Goal: Task Accomplishment & Management: Complete application form

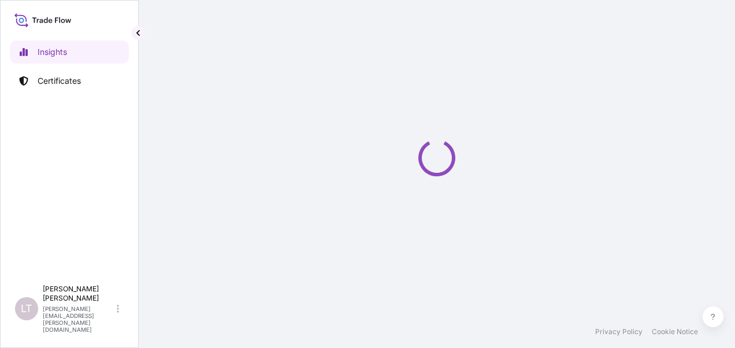
select select "2025"
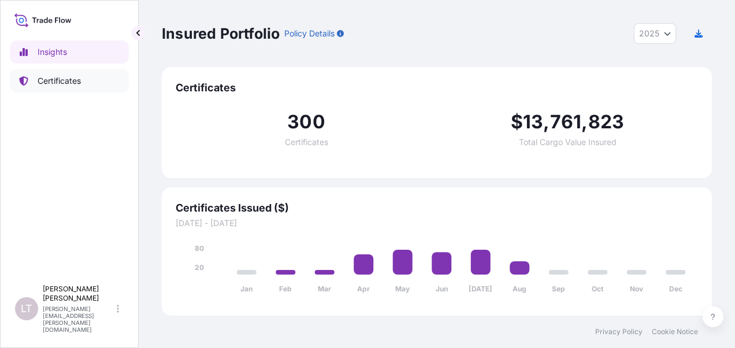
click at [64, 83] on p "Certificates" at bounding box center [59, 81] width 43 height 12
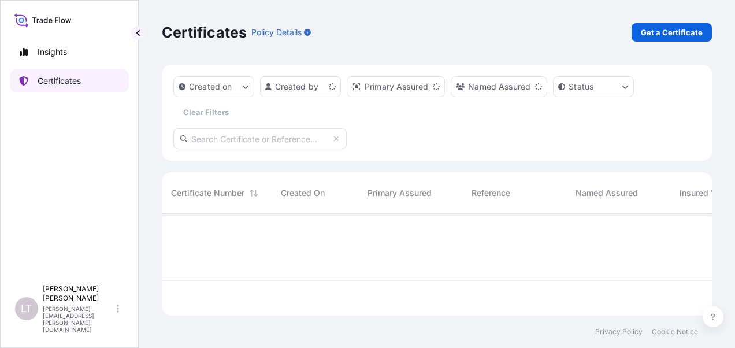
scroll to position [99, 541]
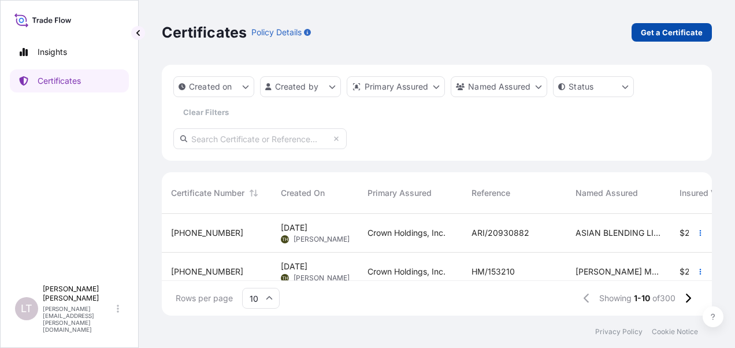
click at [671, 30] on p "Get a Certificate" at bounding box center [672, 33] width 62 height 12
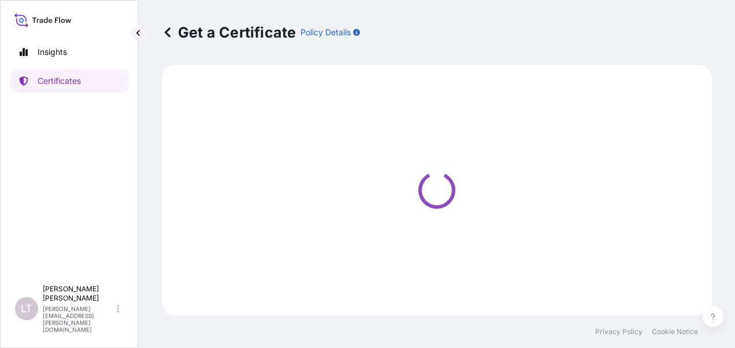
select select "Sea"
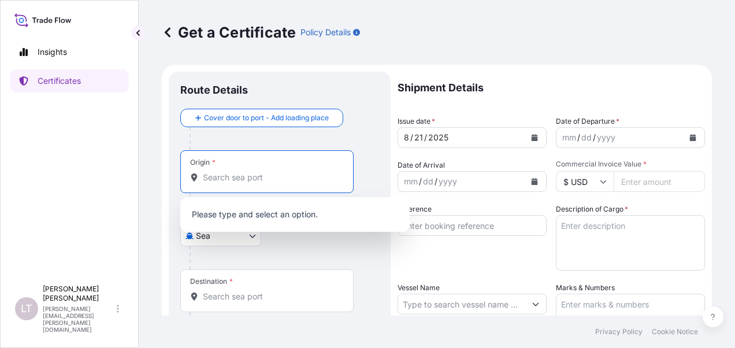
click at [250, 183] on input "Origin *" at bounding box center [271, 178] width 136 height 12
type input "h"
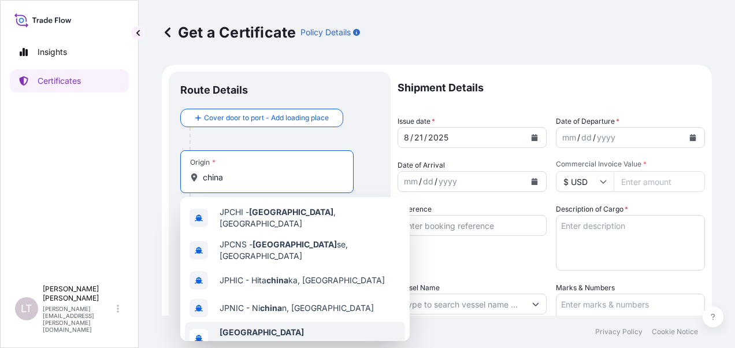
click at [261, 338] on span "Any port in this location" at bounding box center [262, 344] width 84 height 12
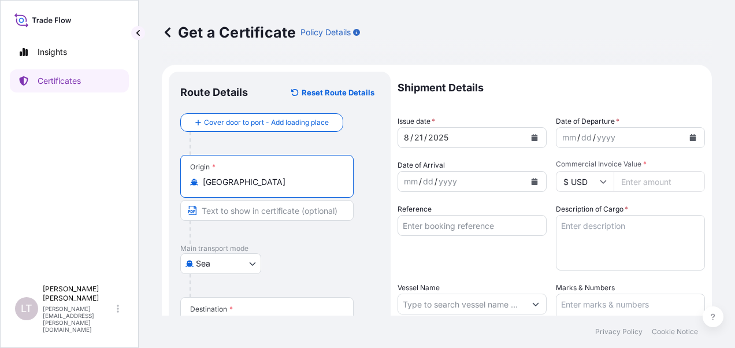
scroll to position [231, 0]
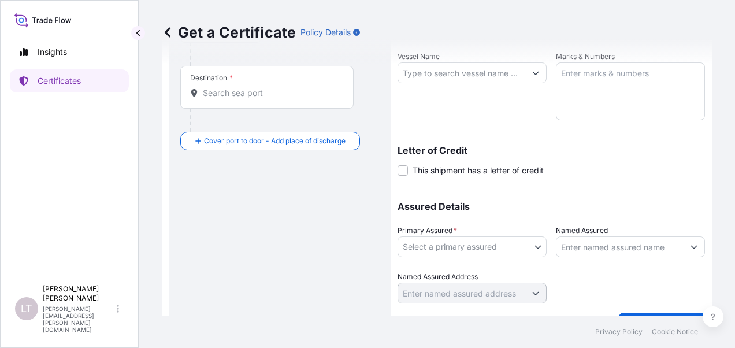
type input "[GEOGRAPHIC_DATA]"
click at [260, 92] on input "Destination *" at bounding box center [271, 93] width 136 height 12
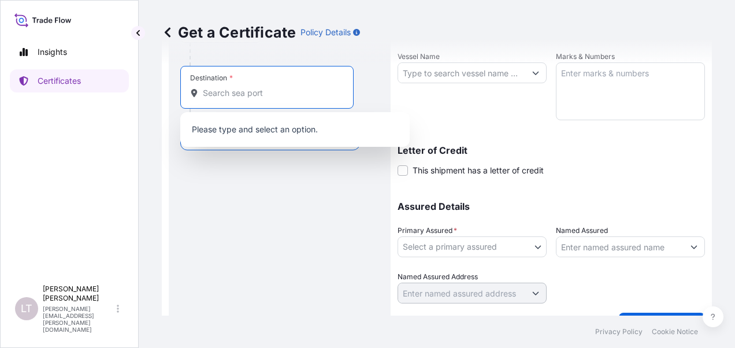
type input "c"
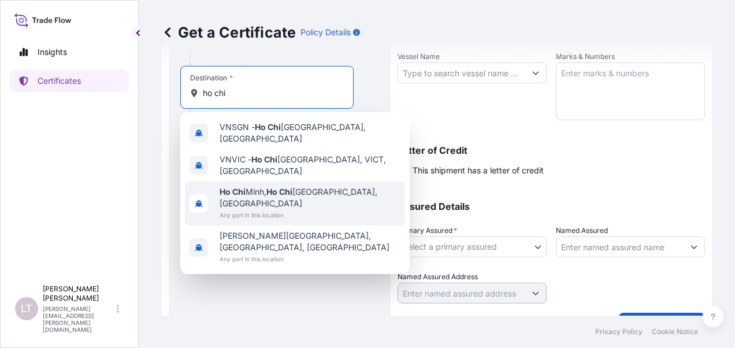
click at [264, 209] on span "Any port in this location" at bounding box center [310, 215] width 181 height 12
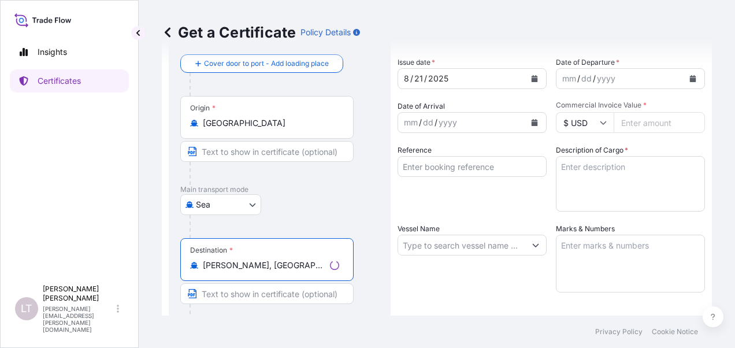
scroll to position [0, 0]
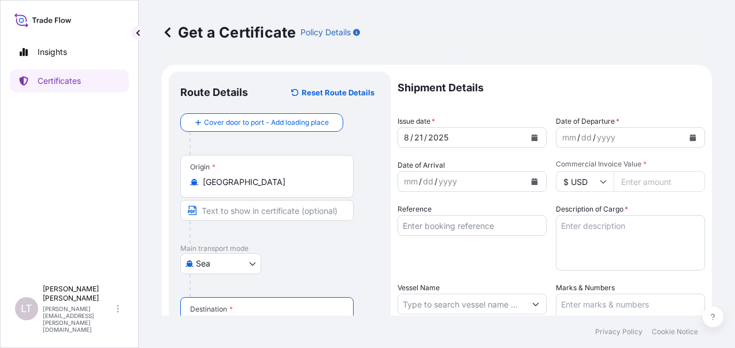
type input "Ho Chi Minh, Ho Chi Minh City, Vietnam"
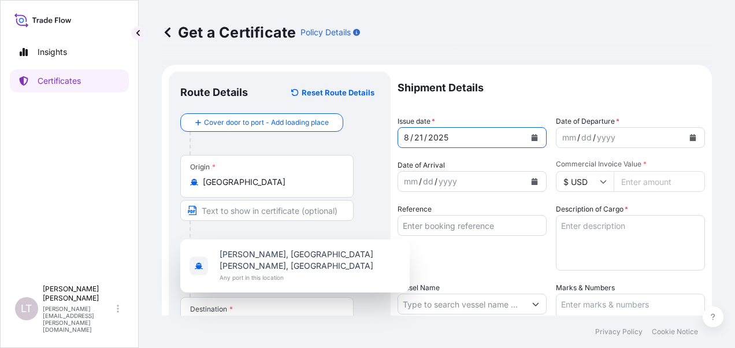
click at [532, 137] on icon "Calendar" at bounding box center [535, 137] width 6 height 7
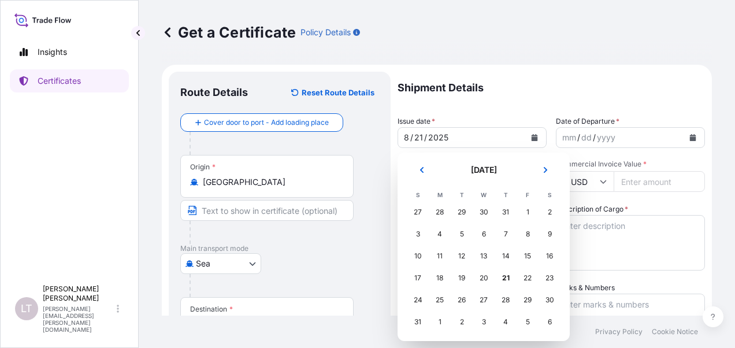
scroll to position [2, 0]
click at [417, 279] on div "17" at bounding box center [418, 277] width 21 height 21
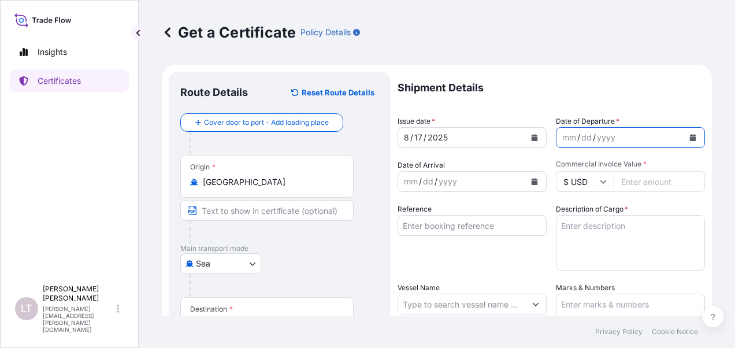
click at [690, 139] on icon "Calendar" at bounding box center [693, 137] width 6 height 7
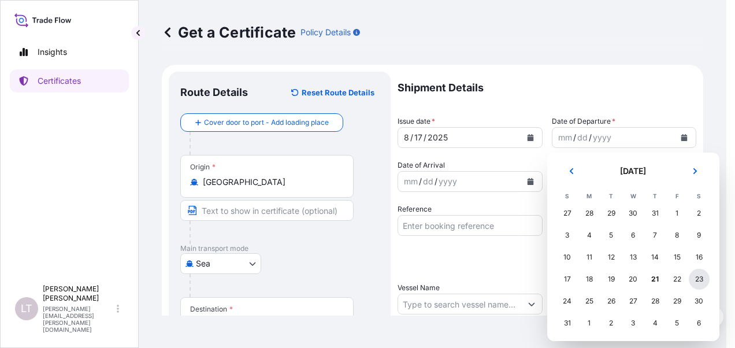
click at [694, 281] on div "23" at bounding box center [699, 279] width 21 height 21
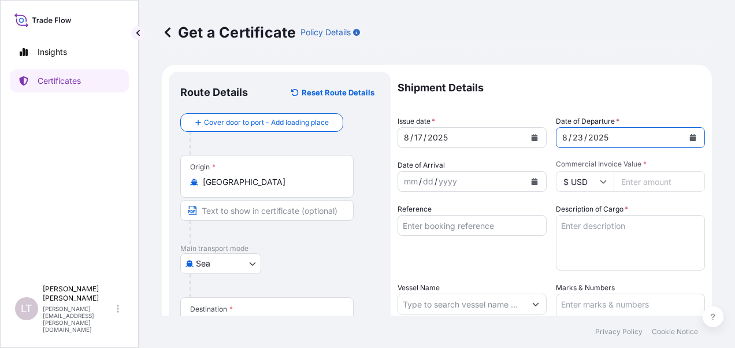
click at [684, 136] on button "Calendar" at bounding box center [693, 137] width 18 height 18
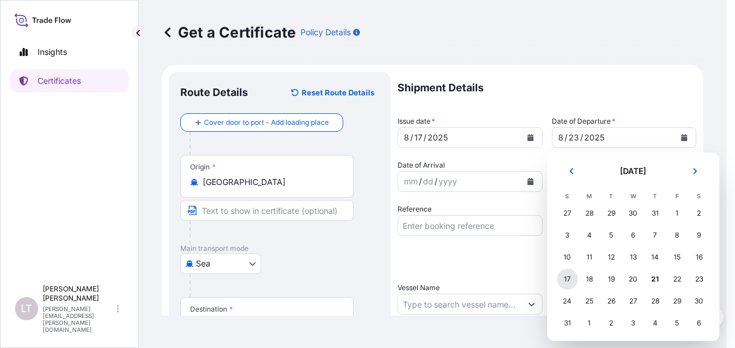
click at [572, 276] on div "17" at bounding box center [567, 279] width 21 height 21
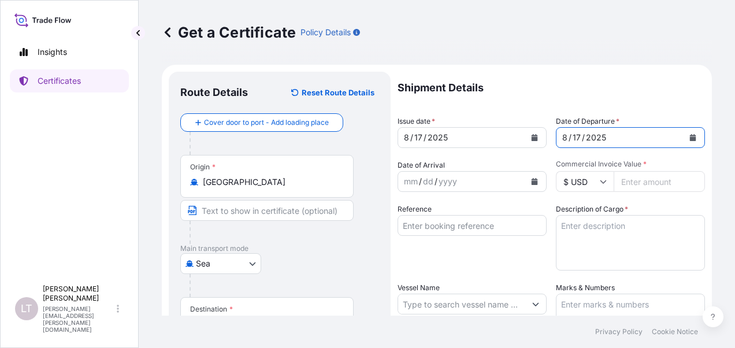
click at [532, 182] on icon "Calendar" at bounding box center [535, 181] width 6 height 7
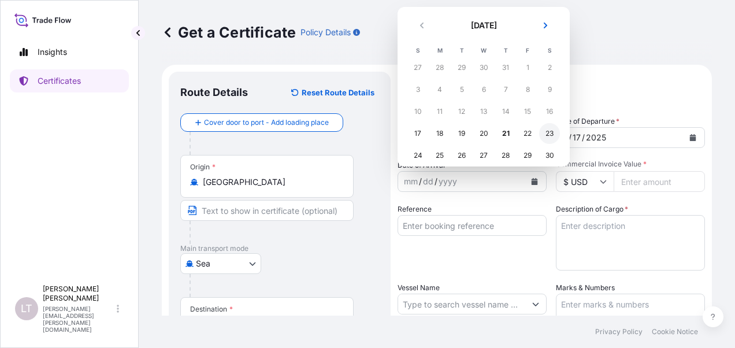
click at [545, 137] on div "23" at bounding box center [549, 133] width 21 height 21
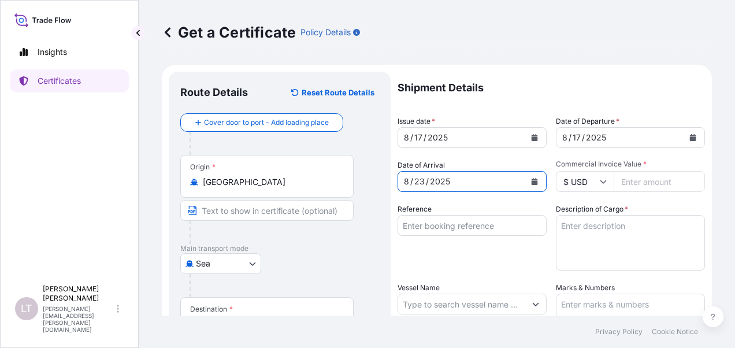
click at [631, 183] on input "Commercial Invoice Value *" at bounding box center [659, 181] width 91 height 21
click at [637, 184] on input "8119251" at bounding box center [659, 181] width 91 height 21
type input "81192.51"
click at [505, 243] on div "Reference" at bounding box center [472, 236] width 149 height 67
click at [489, 223] on input "Reference" at bounding box center [472, 225] width 149 height 21
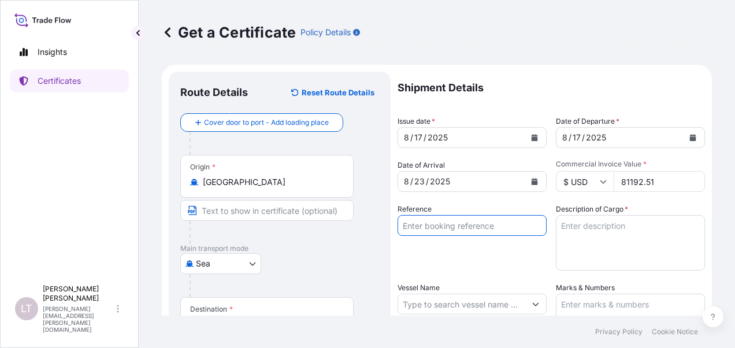
paste input "257868620"
type input "257868620"
click at [561, 228] on textarea "Description of Cargo *" at bounding box center [630, 242] width 149 height 55
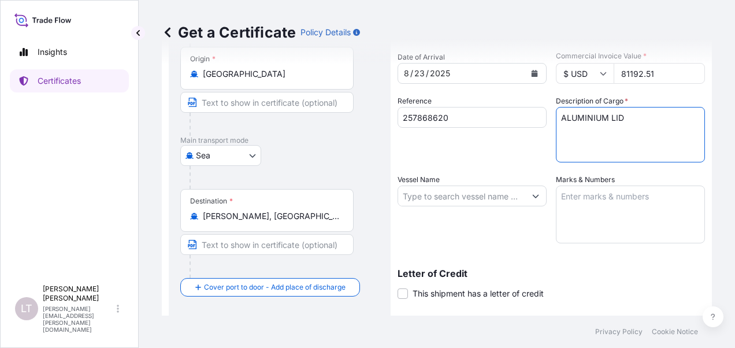
scroll to position [173, 0]
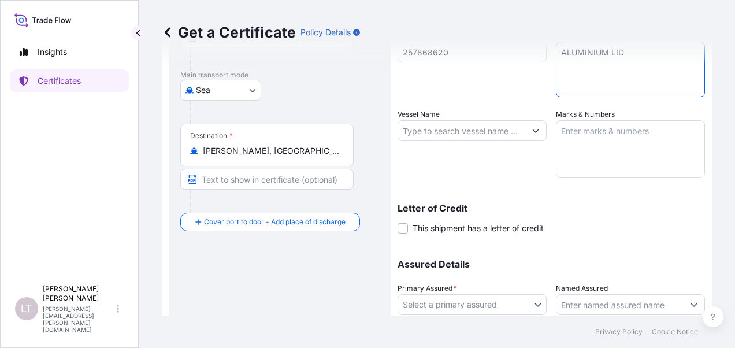
type textarea "ALUMINIUM LID"
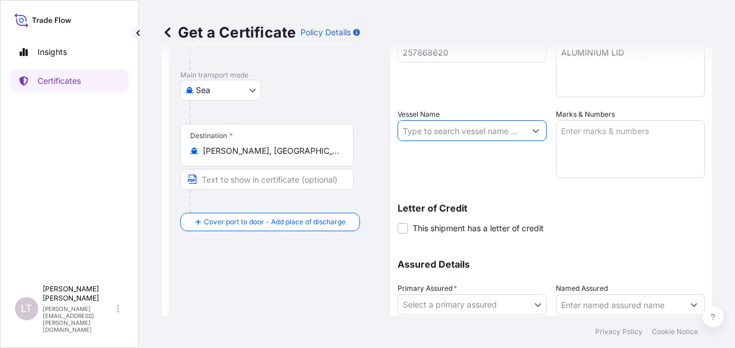
click at [465, 131] on input "Vessel Name" at bounding box center [461, 130] width 127 height 21
paste input "MAERSK VARNA"
paste input "533S"
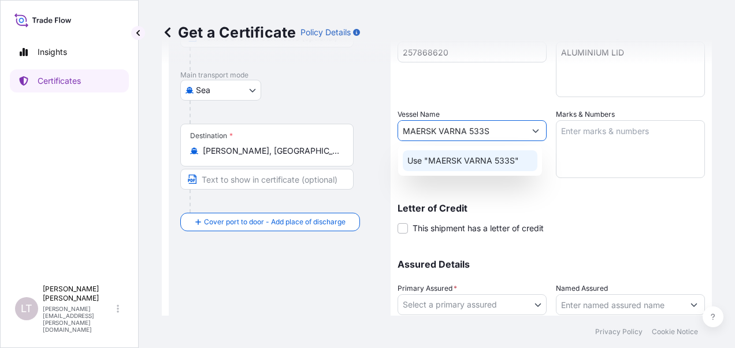
click at [502, 161] on p "Use "MAERSK VARNA 533S"" at bounding box center [464, 161] width 112 height 12
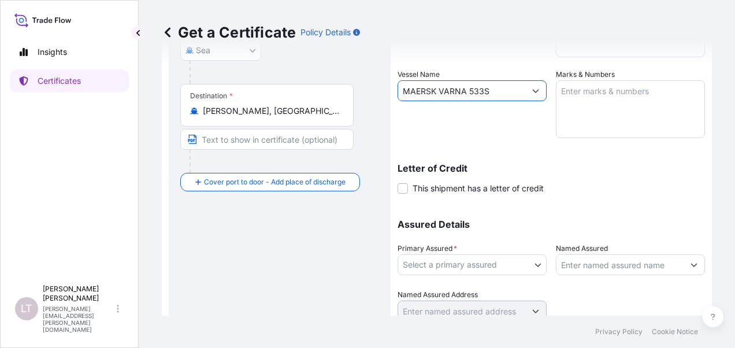
scroll to position [231, 0]
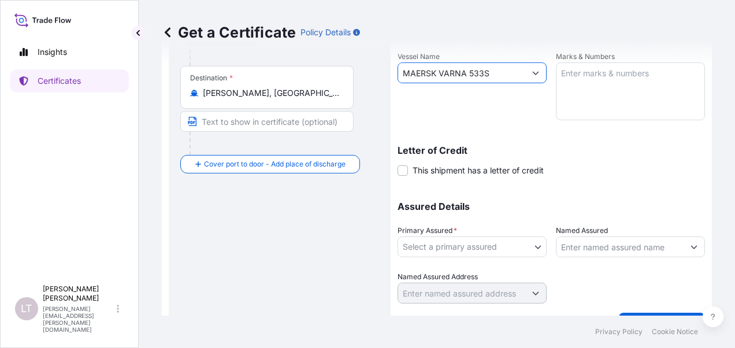
type input "MAERSK VARNA 533S"
click at [469, 249] on body "0 options available. 1 option available. Insights Certificates LT Luong Thao Ng…" at bounding box center [367, 174] width 735 height 348
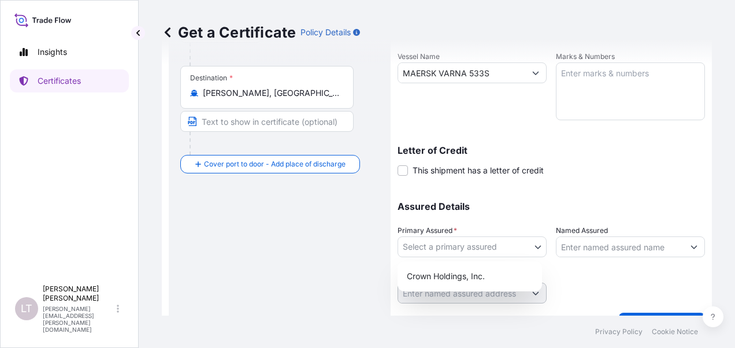
click at [467, 267] on div "Crown Holdings, Inc." at bounding box center [469, 276] width 135 height 21
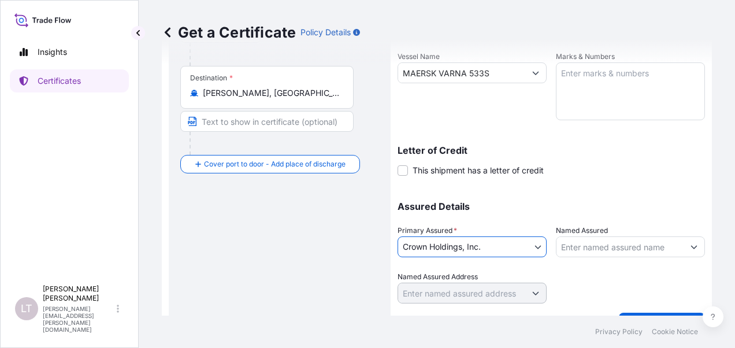
click at [607, 248] on input "Named Assured" at bounding box center [620, 246] width 127 height 21
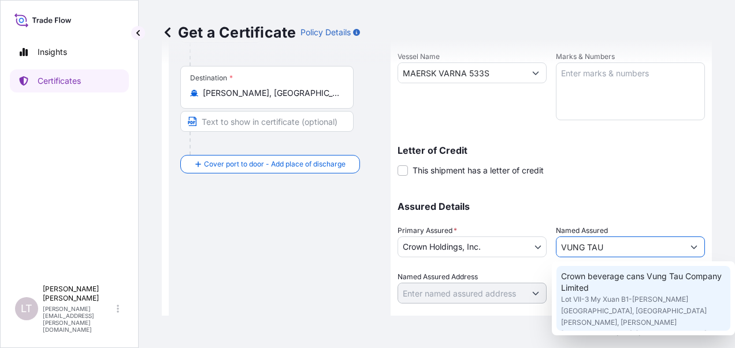
click at [599, 275] on span "Crown beverage cans Vung Tau Company Limited" at bounding box center [643, 282] width 165 height 23
type input "Crown beverage cans Vung Tau Company Limited"
type input "Lot VII-3 My Xuan B1-Tien Hung Industrial Park, My Xuan ward, Phu My Town"
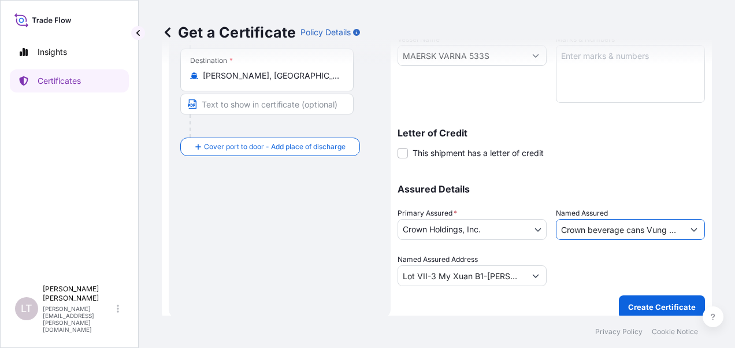
scroll to position [258, 0]
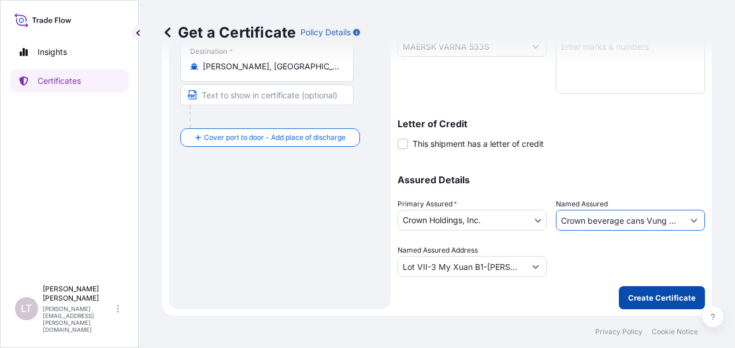
type input "Crown beverage cans Vung Tau Company Limited"
click at [656, 299] on p "Create Certificate" at bounding box center [662, 298] width 68 height 12
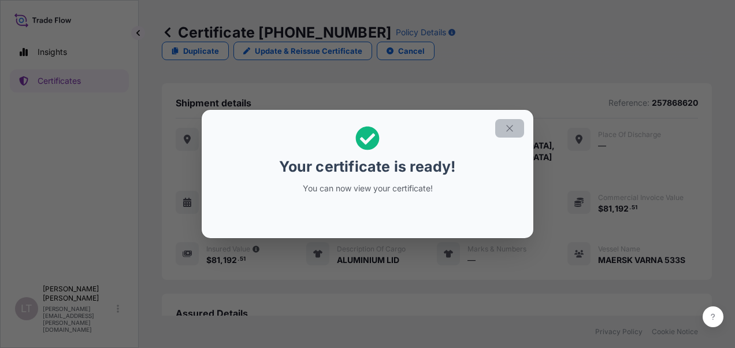
click at [506, 128] on icon "button" at bounding box center [510, 128] width 10 height 10
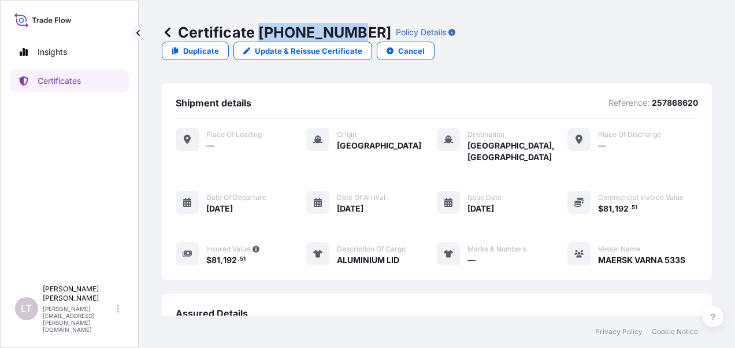
drag, startPoint x: 345, startPoint y: 32, endPoint x: 259, endPoint y: 30, distance: 85.6
click at [259, 30] on p "Certificate 31483-311-1" at bounding box center [277, 32] width 230 height 18
copy p "31483-311-1"
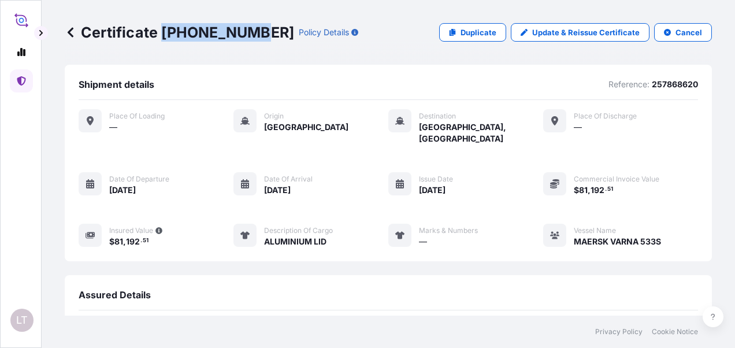
click at [73, 32] on icon at bounding box center [71, 33] width 12 height 12
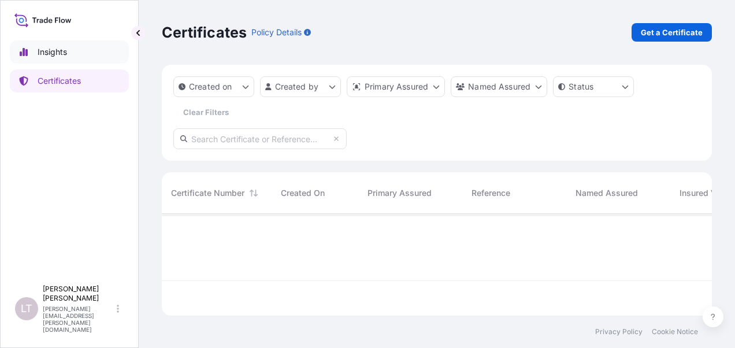
scroll to position [99, 541]
click at [674, 30] on p "Get a Certificate" at bounding box center [672, 33] width 62 height 12
select select "Sea"
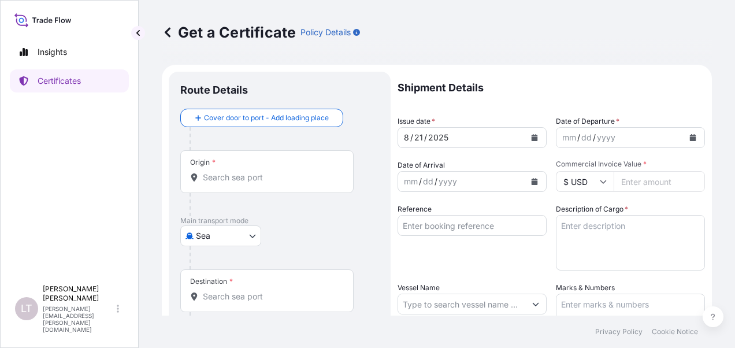
click at [235, 235] on body "Insights Certificates LT Luong Thao Nguyen luong.thao-nguyen@crowncork.com.vn G…" at bounding box center [367, 174] width 735 height 348
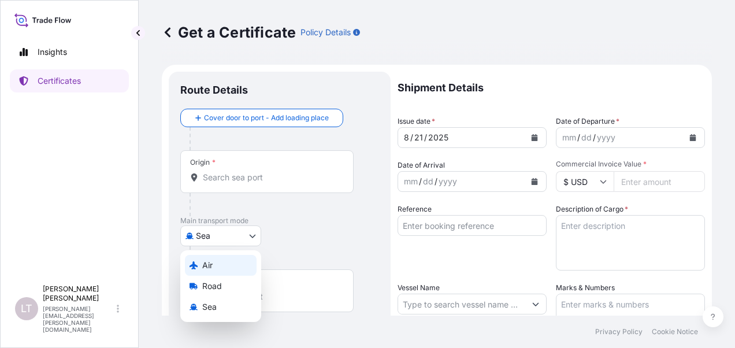
click at [210, 272] on div "Air" at bounding box center [221, 265] width 72 height 21
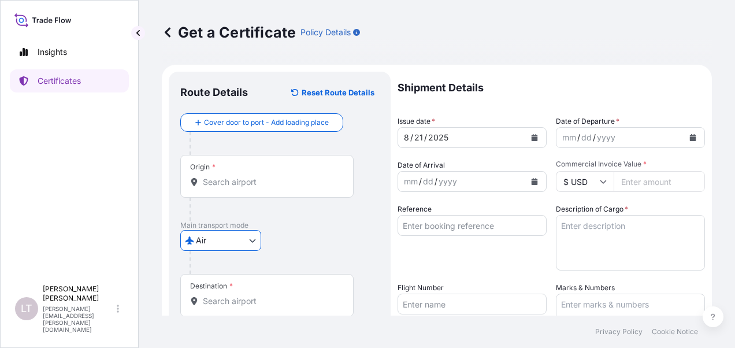
click at [230, 191] on div "Origin *" at bounding box center [266, 176] width 173 height 43
click at [230, 188] on input "Origin *" at bounding box center [271, 182] width 136 height 12
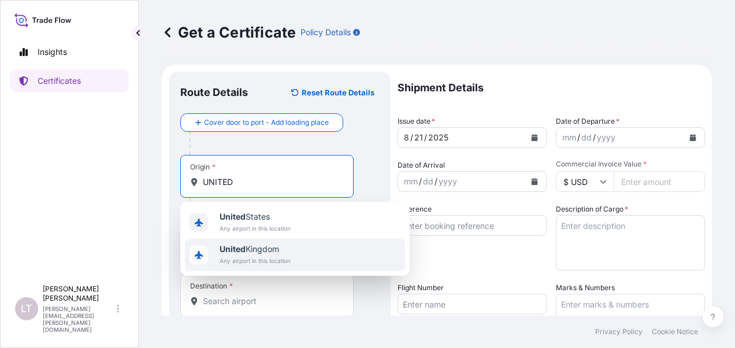
click at [249, 247] on span "United Kingdom" at bounding box center [255, 249] width 71 height 12
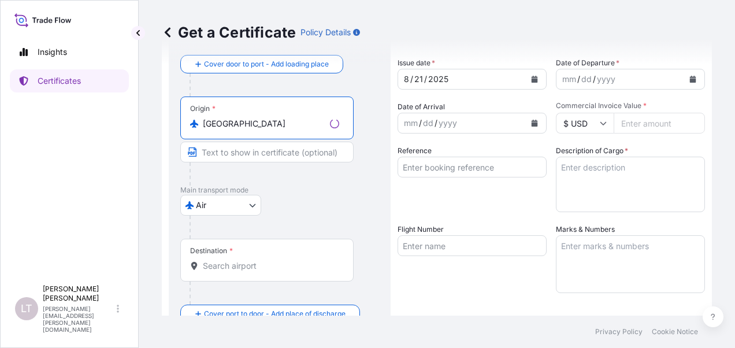
scroll to position [116, 0]
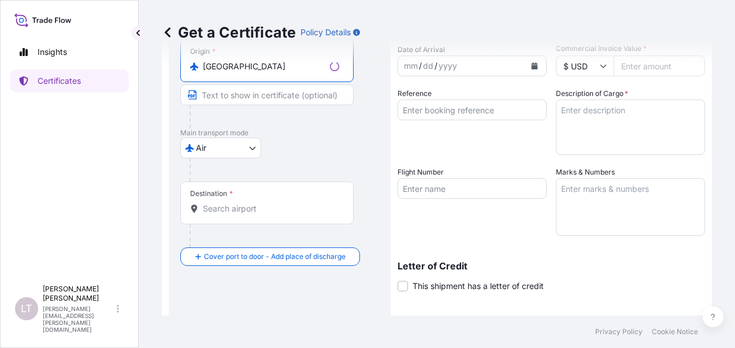
type input "United Kingdom"
click at [253, 216] on div "Destination *" at bounding box center [266, 203] width 173 height 43
click at [253, 214] on input "Destination *" at bounding box center [271, 209] width 136 height 12
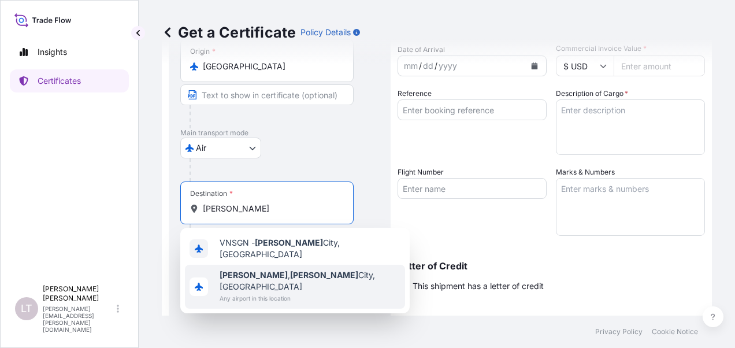
click at [258, 289] on div "Ho Chi Minh , Ho Chi Minh City, Vietnam Any airport in this location" at bounding box center [295, 287] width 220 height 44
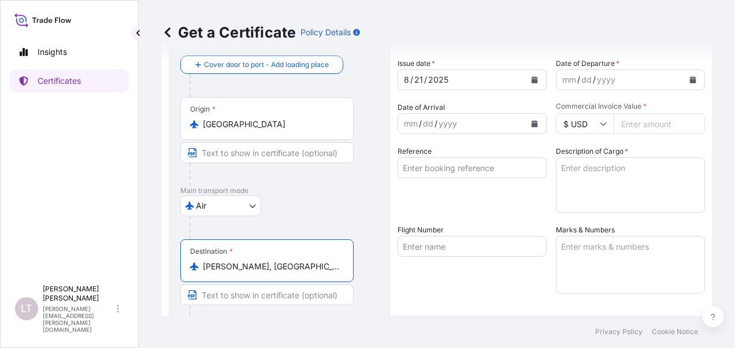
scroll to position [0, 0]
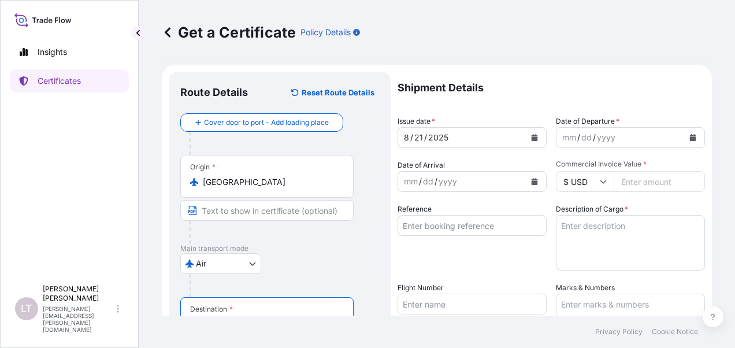
type input "Ho Chi Minh, Ho Chi Minh City, Vietnam"
click at [534, 141] on button "Calendar" at bounding box center [534, 137] width 18 height 18
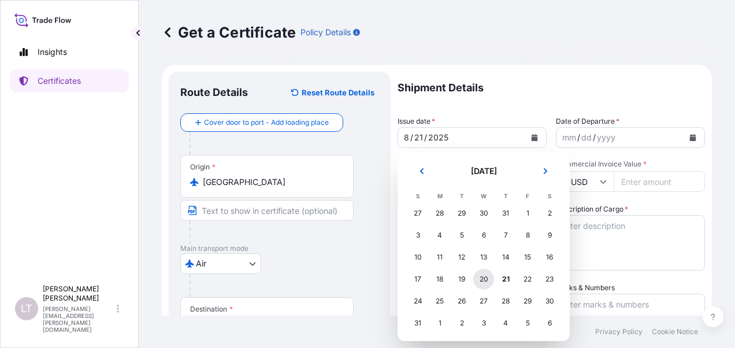
click at [484, 283] on div "20" at bounding box center [483, 279] width 21 height 21
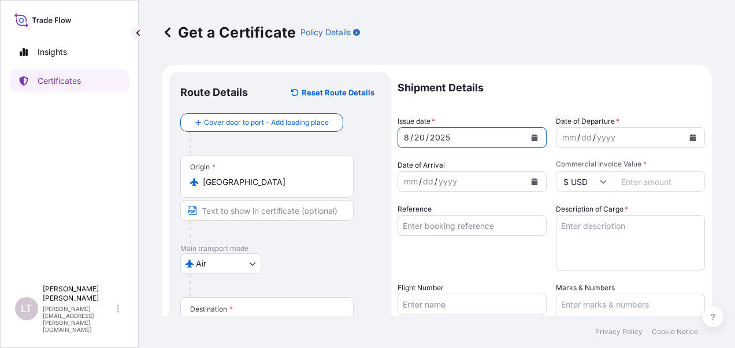
click at [533, 138] on icon "Calendar" at bounding box center [535, 137] width 6 height 7
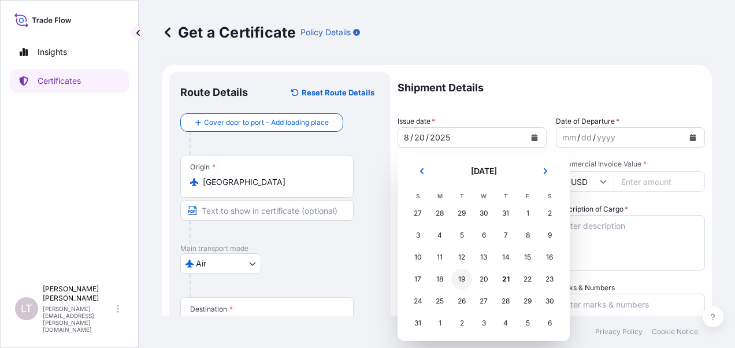
click at [465, 281] on div "19" at bounding box center [461, 279] width 21 height 21
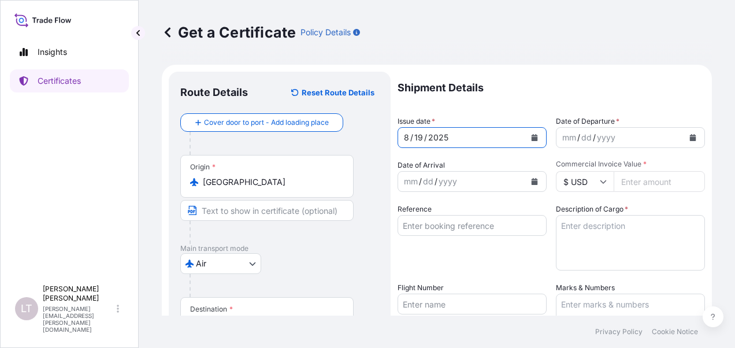
click at [691, 138] on button "Calendar" at bounding box center [693, 137] width 18 height 18
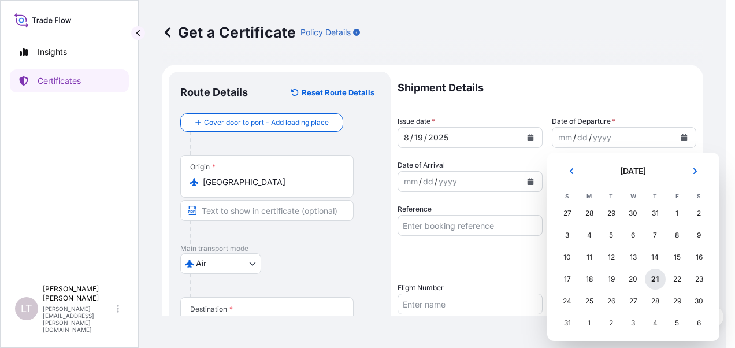
click at [656, 281] on div "21" at bounding box center [655, 279] width 21 height 21
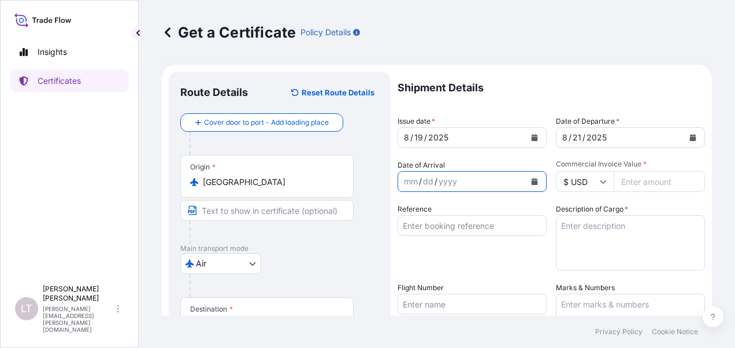
click at [530, 177] on button "Calendar" at bounding box center [534, 181] width 18 height 18
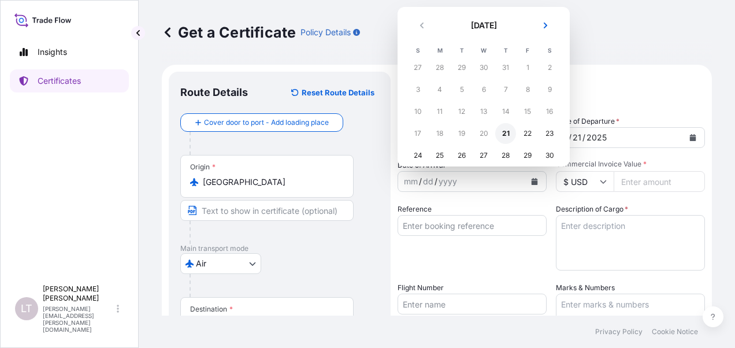
click at [504, 128] on div "21" at bounding box center [505, 133] width 21 height 21
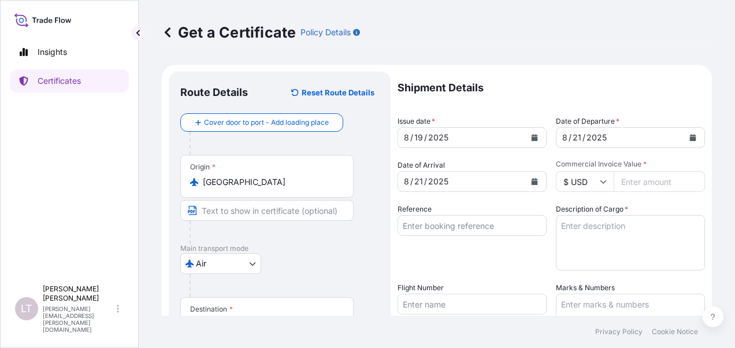
click at [630, 180] on input "Commercial Invoice Value *" at bounding box center [659, 181] width 91 height 21
paste input "3385"
type input "3385"
click at [454, 226] on input "Reference" at bounding box center [472, 225] width 149 height 21
paste input "3107316365"
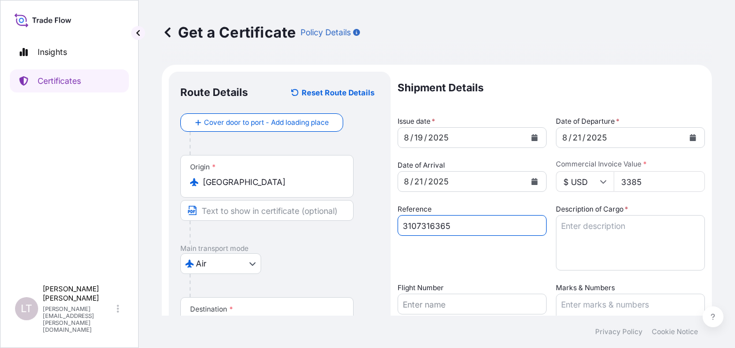
type input "3107316365"
click at [571, 231] on textarea "Description of Cargo *" at bounding box center [630, 242] width 149 height 55
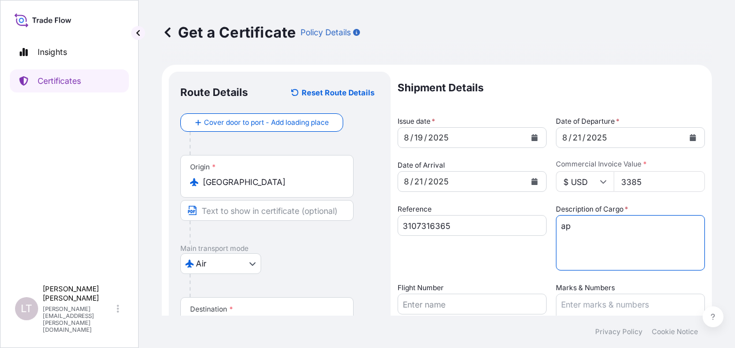
type textarea "a"
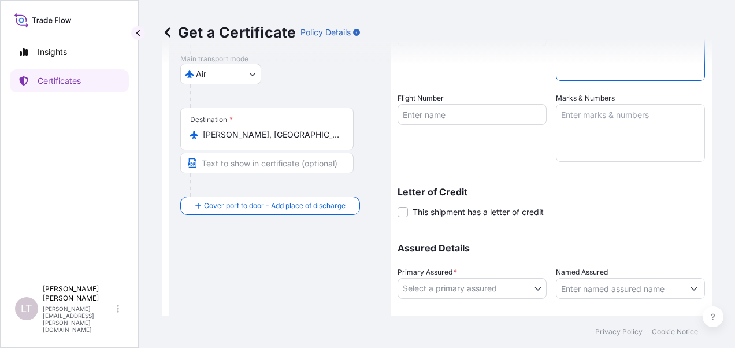
scroll to position [231, 0]
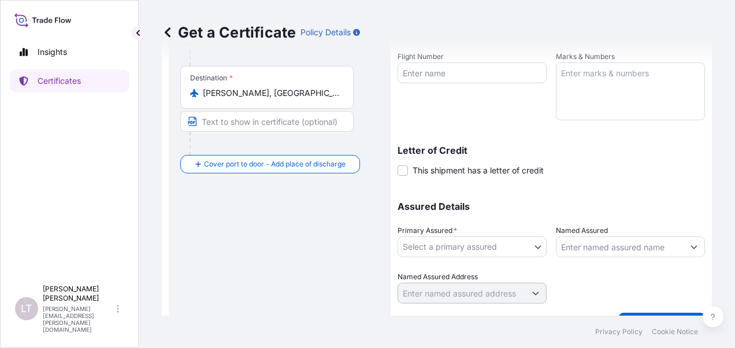
type textarea "SPARE PARTS"
click at [454, 246] on body "Insights Certificates LT Luong Thao Nguyen luong.thao-nguyen@crowncork.com.vn G…" at bounding box center [367, 174] width 735 height 348
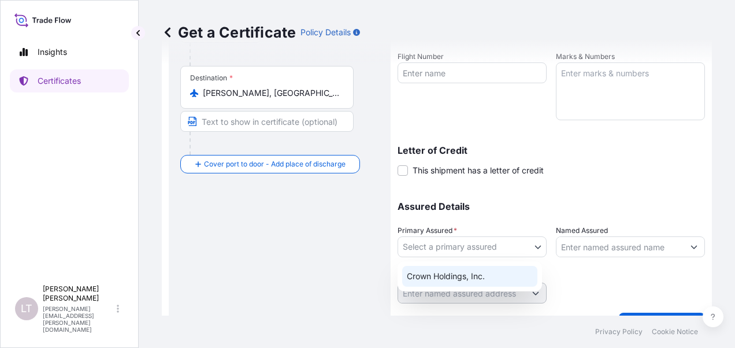
click at [460, 271] on div "Crown Holdings, Inc." at bounding box center [469, 276] width 135 height 21
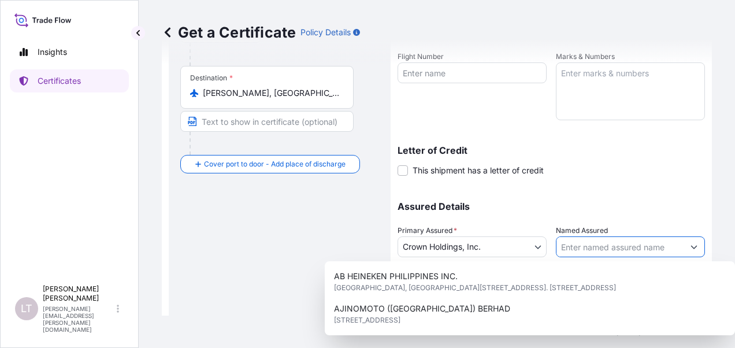
click at [581, 243] on input "Named Assured" at bounding box center [620, 246] width 127 height 21
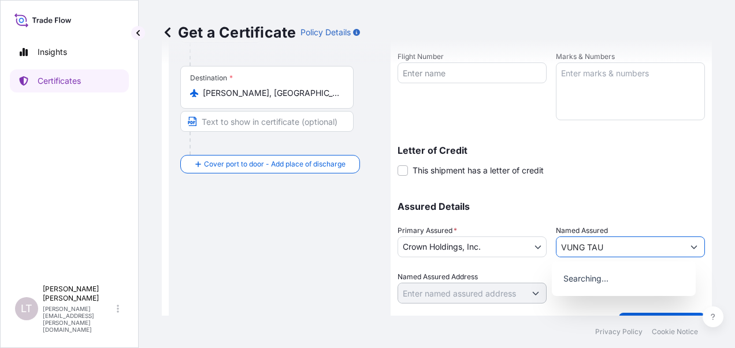
scroll to position [258, 0]
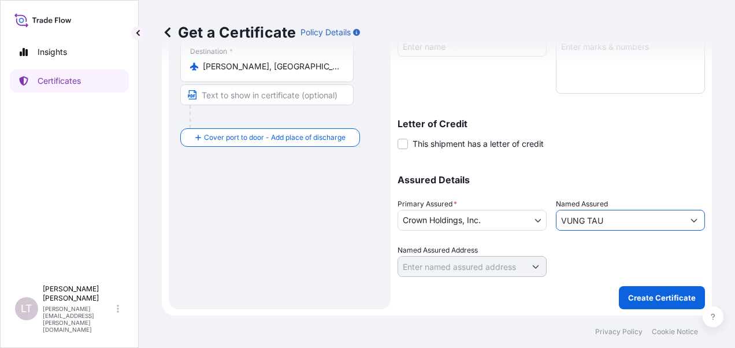
click at [619, 219] on input "VUNG TAU" at bounding box center [620, 220] width 127 height 21
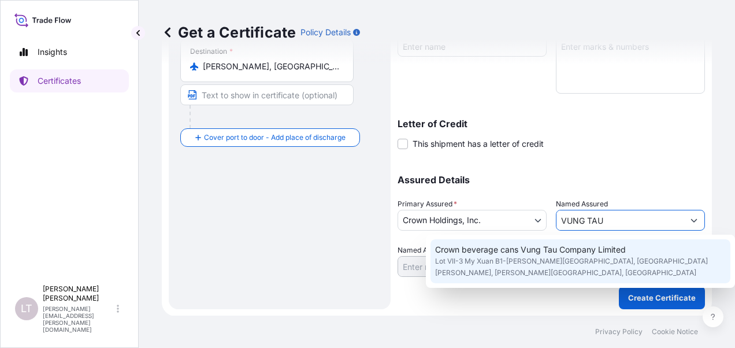
click at [606, 247] on span "Crown beverage cans Vung Tau Company Limited" at bounding box center [530, 250] width 191 height 12
type input "Crown beverage cans Vung Tau Company Limited"
type input "Lot VII-3 My Xuan B1-Tien Hung Industrial Park, My Xuan ward, Phu My Town"
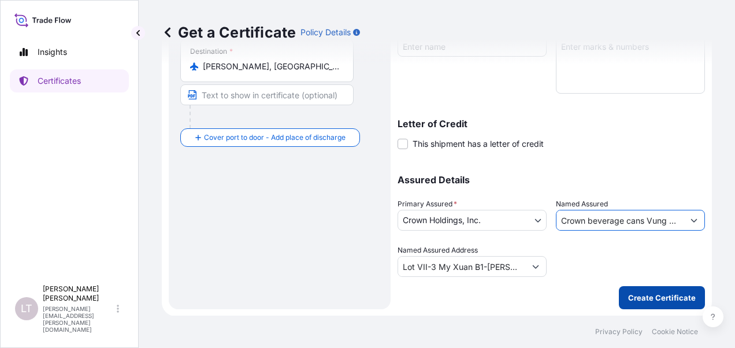
type input "Crown beverage cans Vung Tau Company Limited"
click at [652, 296] on p "Create Certificate" at bounding box center [662, 298] width 68 height 12
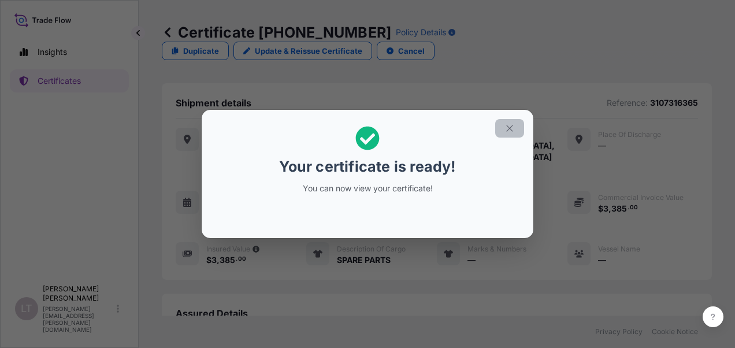
click at [513, 128] on icon "button" at bounding box center [510, 128] width 10 height 10
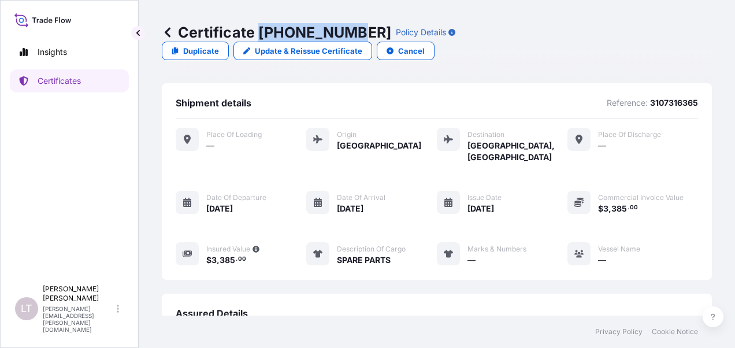
drag, startPoint x: 258, startPoint y: 33, endPoint x: 346, endPoint y: 33, distance: 87.3
click at [346, 33] on p "Certificate 31483-312-1" at bounding box center [277, 32] width 230 height 18
copy p "31483-312-1"
click at [164, 35] on icon at bounding box center [168, 33] width 12 height 12
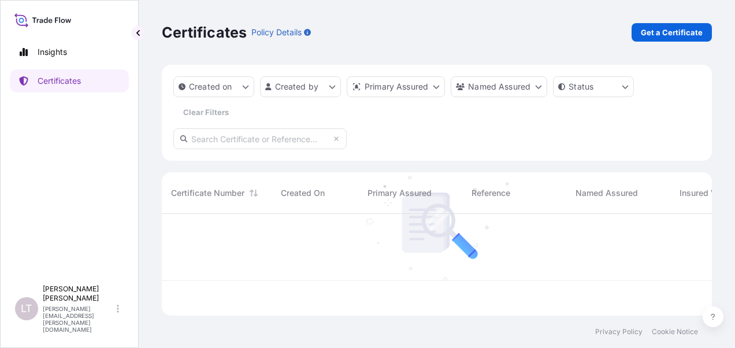
scroll to position [99, 541]
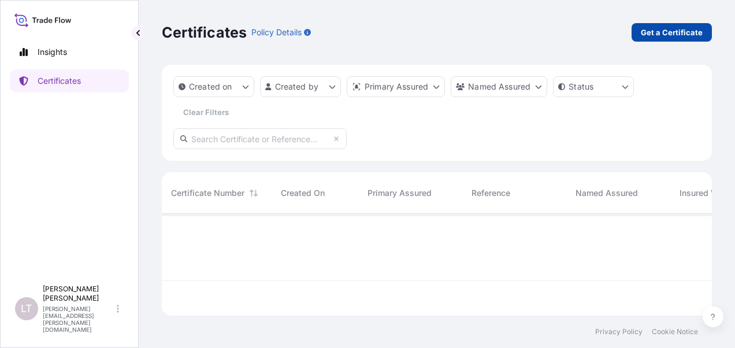
click at [689, 29] on p "Get a Certificate" at bounding box center [672, 33] width 62 height 12
select select "Sea"
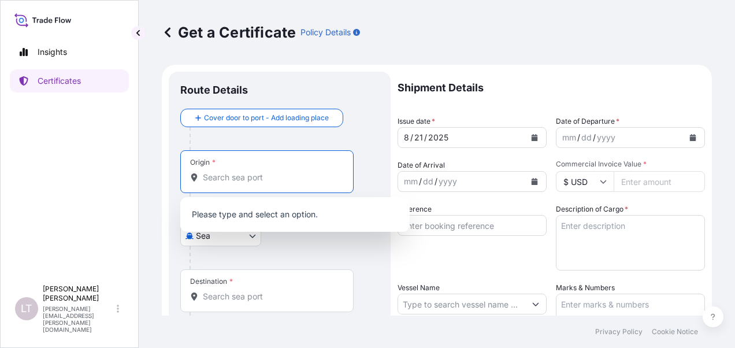
click at [276, 179] on input "Origin *" at bounding box center [271, 178] width 136 height 12
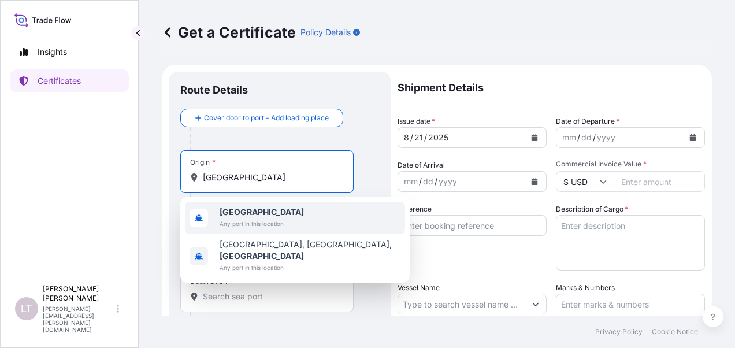
click at [282, 222] on span "Any port in this location" at bounding box center [262, 224] width 84 height 12
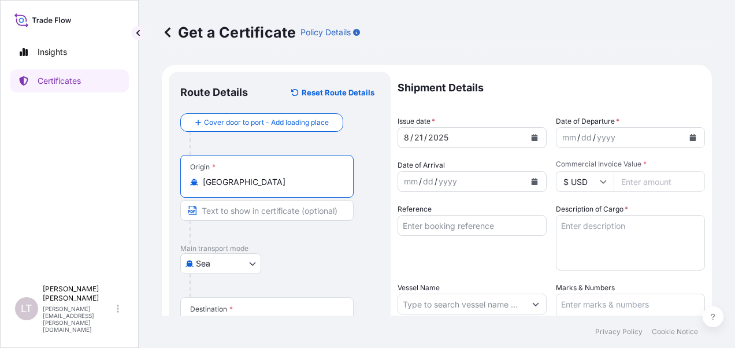
scroll to position [116, 0]
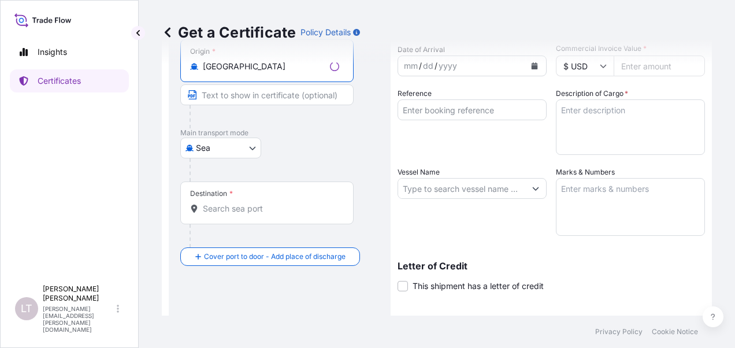
type input "Malaysia"
click at [239, 205] on input "Destination *" at bounding box center [271, 209] width 136 height 12
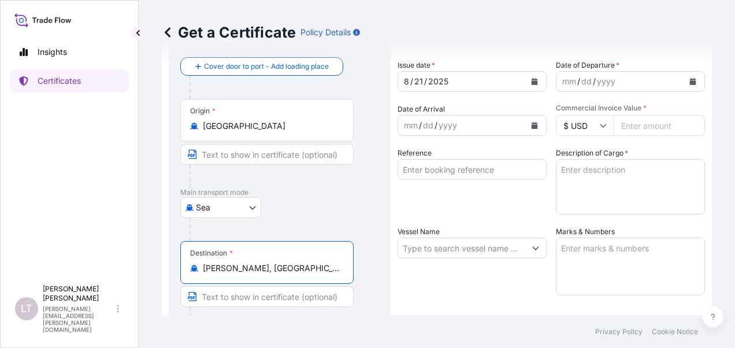
scroll to position [0, 0]
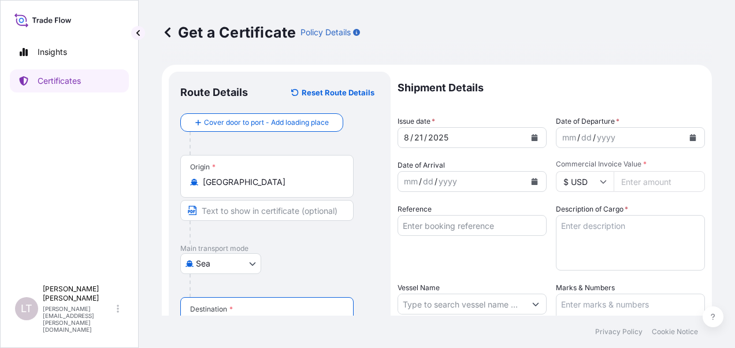
type input "Ho Chi Minh, Ho Chi Minh City, Vietnam"
click at [532, 139] on icon "Calendar" at bounding box center [535, 137] width 6 height 7
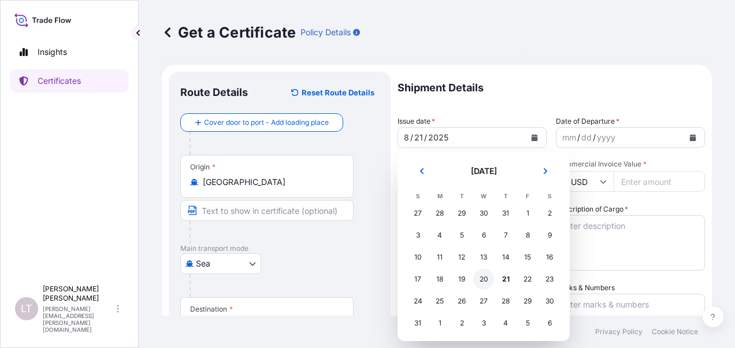
click at [483, 275] on div "20" at bounding box center [483, 279] width 21 height 21
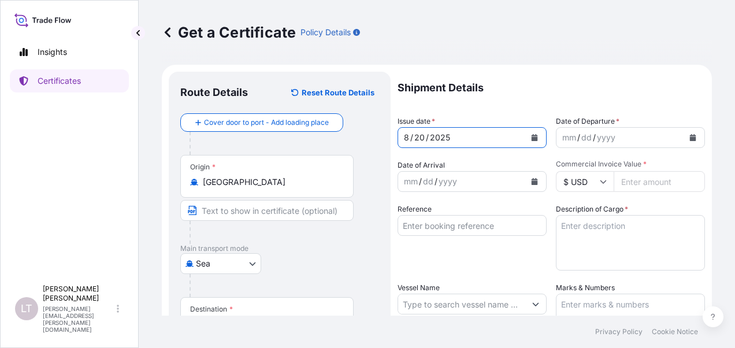
click at [690, 134] on icon "Calendar" at bounding box center [693, 137] width 7 height 7
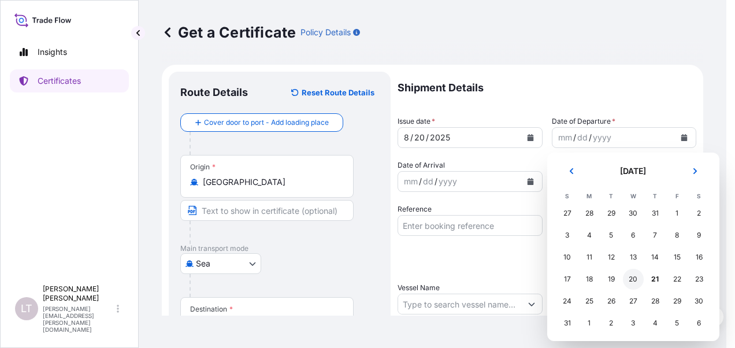
click at [627, 277] on div "20" at bounding box center [633, 279] width 21 height 21
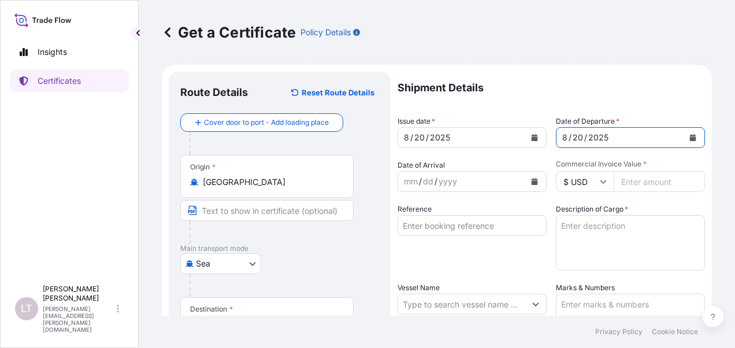
click at [538, 177] on button "Calendar" at bounding box center [534, 181] width 18 height 18
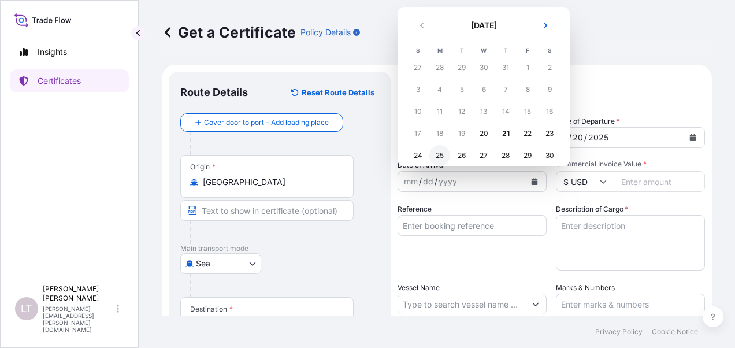
click at [435, 153] on div "25" at bounding box center [440, 155] width 21 height 21
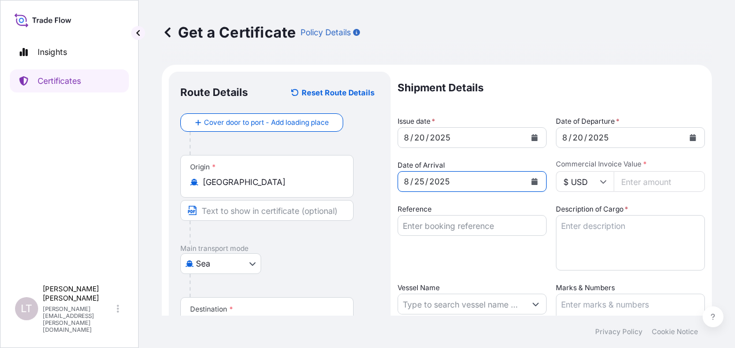
click at [650, 173] on input "Commercial Invoice Value *" at bounding box center [659, 181] width 91 height 21
paste input "8875.19"
type input "8875.19"
click at [425, 231] on input "Reference" at bounding box center [472, 225] width 149 height 21
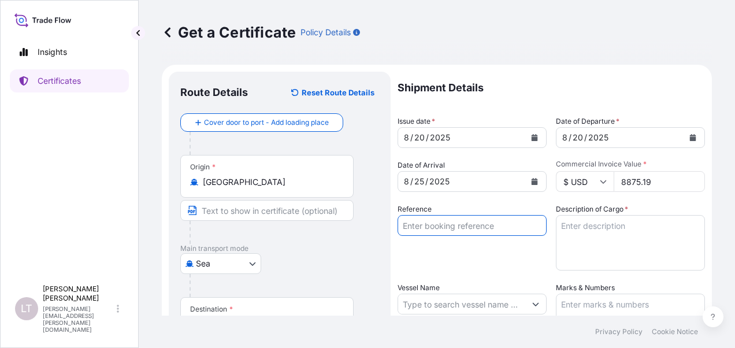
paste input "PKL25070009"
type input "PKL25070009"
click at [602, 234] on textarea "Description of Cargo *" at bounding box center [630, 242] width 149 height 55
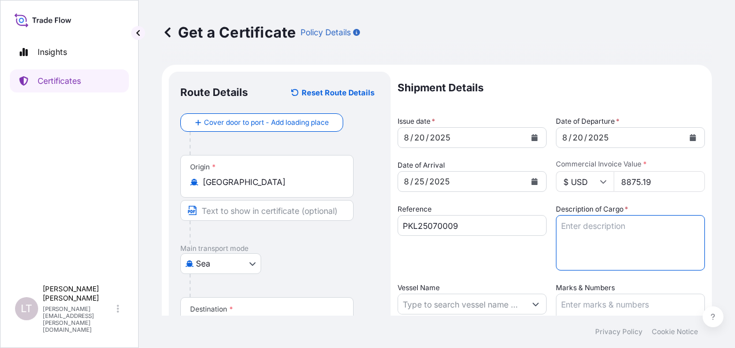
paste textarea "ISE-202 GOLD NON-EMBOSSED"
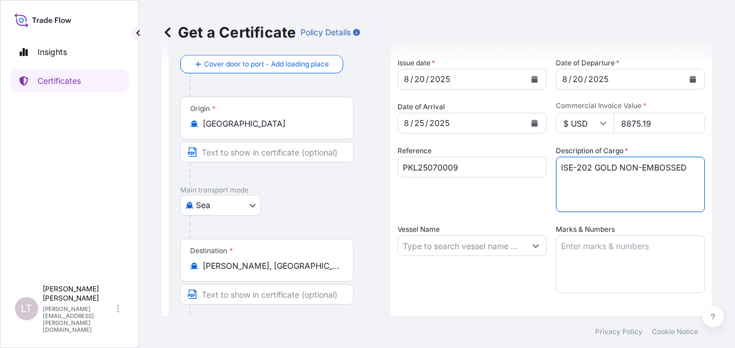
scroll to position [116, 0]
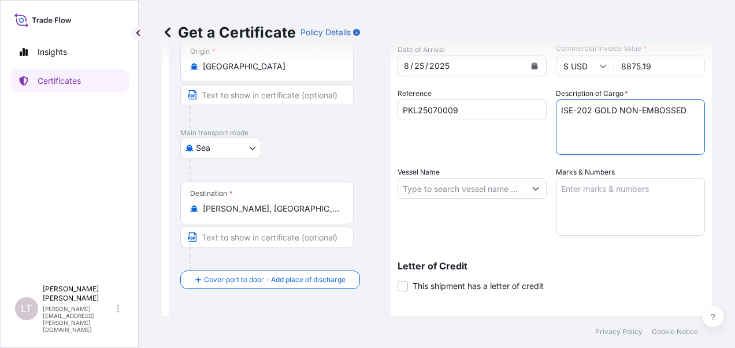
type textarea "ISE-202 GOLD NON-EMBOSSED"
click at [448, 179] on input "Vessel Name" at bounding box center [461, 188] width 127 height 21
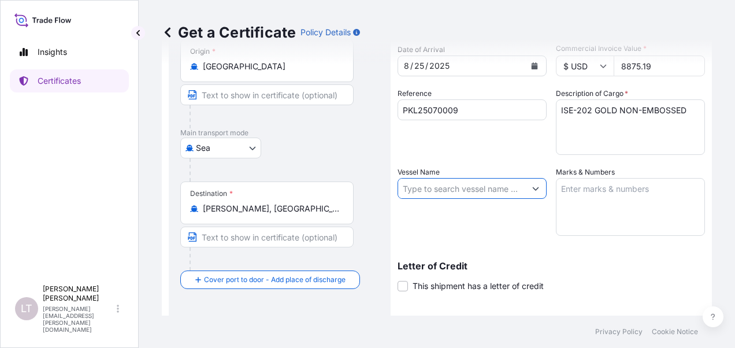
paste input "EVER BRAVE / 090E"
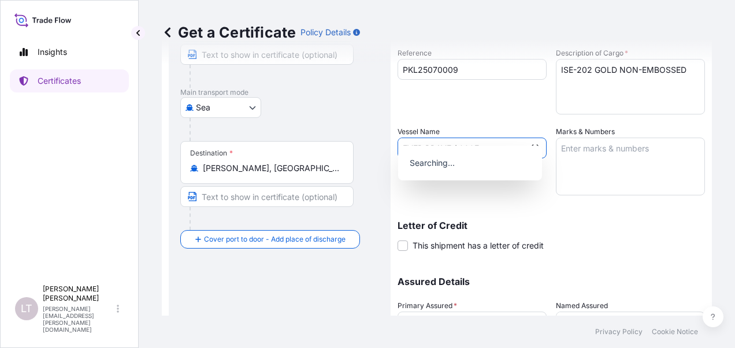
scroll to position [173, 0]
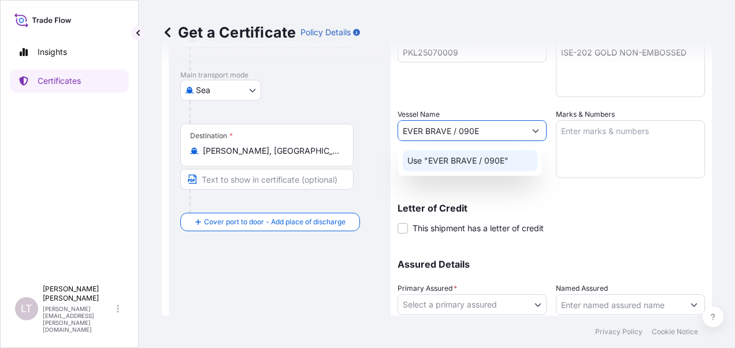
click at [491, 170] on div "Use "EVER BRAVE / 090E"" at bounding box center [470, 160] width 135 height 21
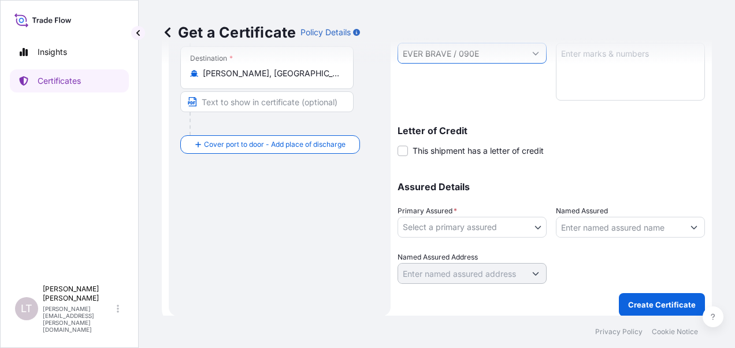
scroll to position [258, 0]
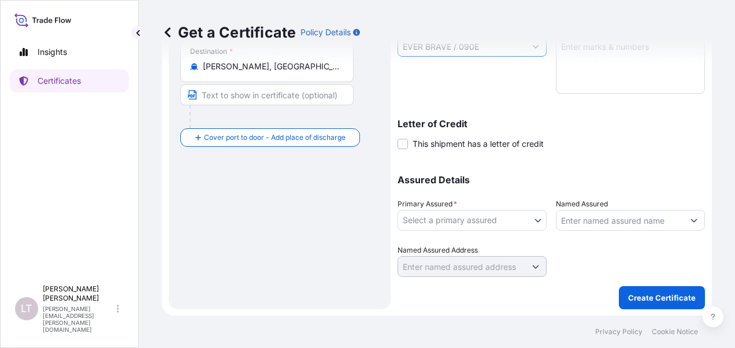
type input "EVER BRAVE / 090E"
click at [494, 221] on body "0 options available. 0 options available. 0 options available. 0 options availa…" at bounding box center [367, 174] width 735 height 348
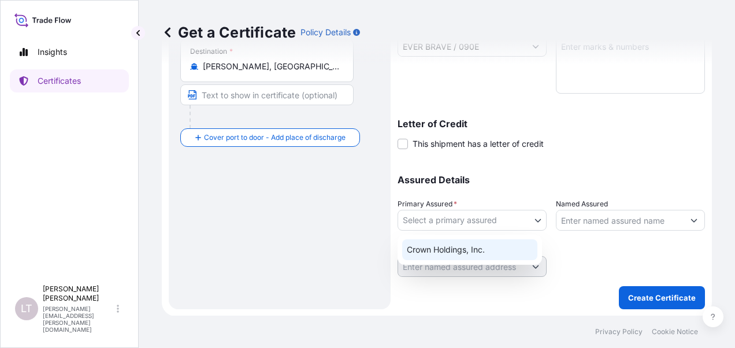
click at [478, 242] on div "Crown Holdings, Inc." at bounding box center [469, 249] width 135 height 21
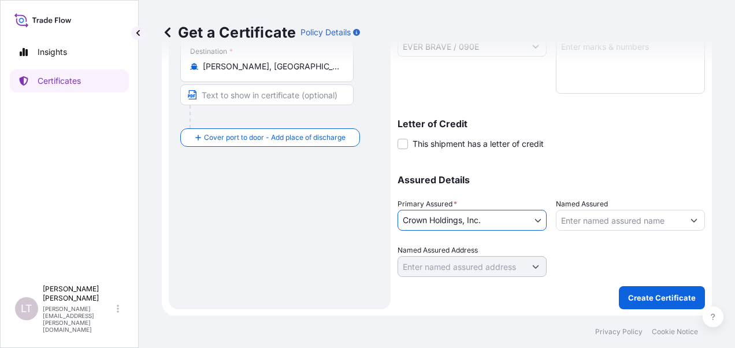
click at [610, 221] on input "Named Assured" at bounding box center [620, 220] width 127 height 21
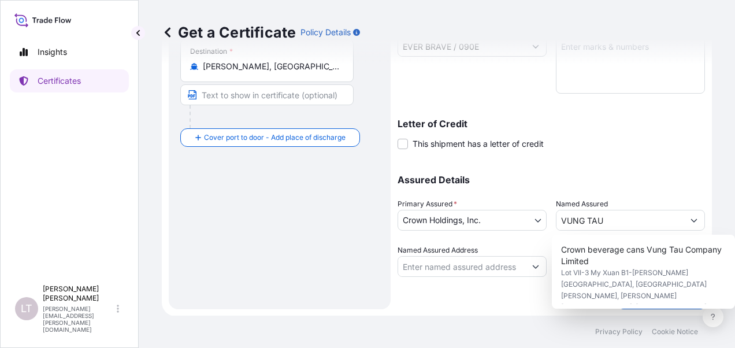
drag, startPoint x: 610, startPoint y: 238, endPoint x: 602, endPoint y: 253, distance: 16.8
click at [609, 242] on div "Crown beverage cans Vung Tau Company Limited Lot VII-3 My Xuan B1-Tien Hung Ind…" at bounding box center [643, 272] width 183 height 74
type input "Crown beverage cans Vung Tau Company Limited"
type input "Lot VII-3 My Xuan B1-Tien Hung Industrial Park, My Xuan ward, Phu My Town"
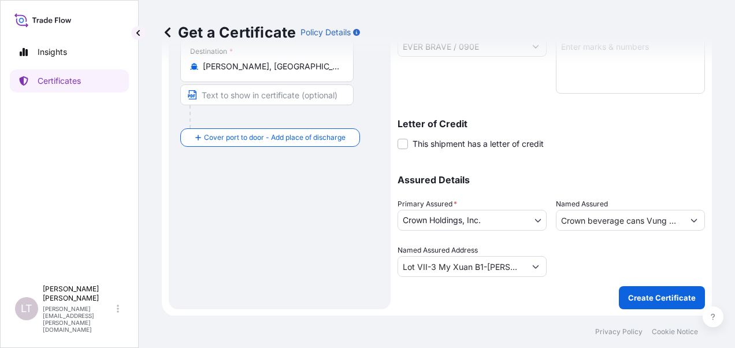
click at [602, 253] on div at bounding box center [630, 261] width 149 height 32
click at [621, 293] on button "Create Certificate" at bounding box center [662, 297] width 86 height 23
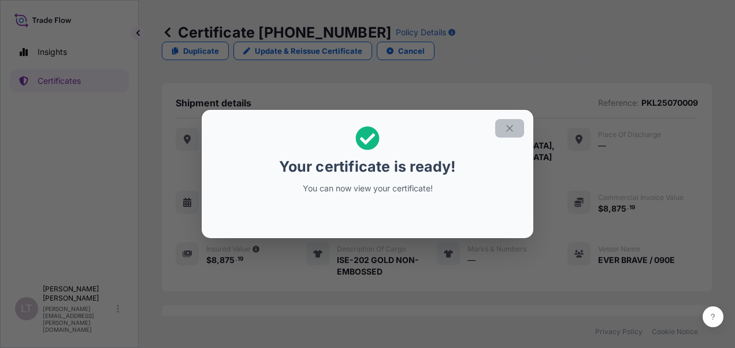
click at [504, 127] on button "button" at bounding box center [509, 128] width 29 height 18
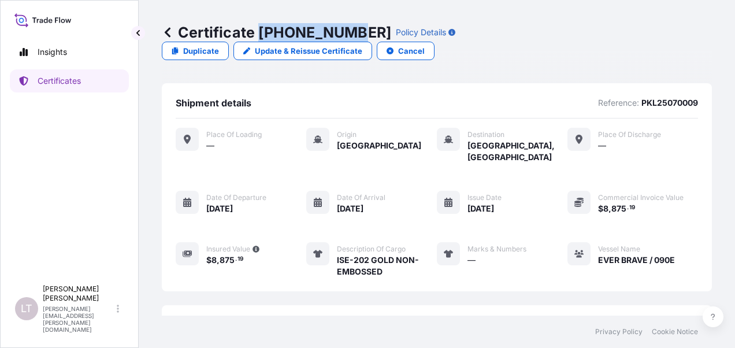
drag, startPoint x: 260, startPoint y: 36, endPoint x: 347, endPoint y: 31, distance: 87.4
click at [347, 31] on p "Certificate 31483-313-1" at bounding box center [277, 32] width 230 height 18
copy p "31483-313-1"
